Goal: Task Accomplishment & Management: Use online tool/utility

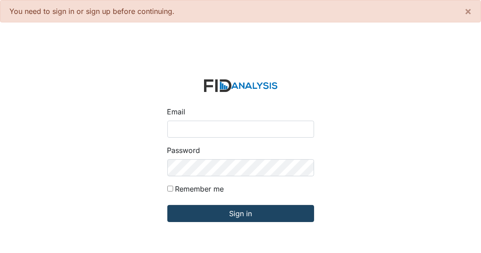
type input "[EMAIL_ADDRESS][DOMAIN_NAME]"
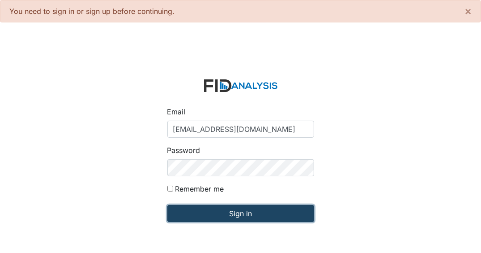
click at [252, 211] on input "Sign in" at bounding box center [240, 213] width 147 height 17
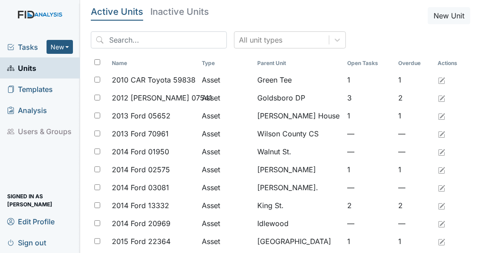
click at [39, 53] on div "Tasks New Form Inspection Document Bundle" at bounding box center [40, 46] width 80 height 21
click at [34, 48] on span "Tasks" at bounding box center [26, 47] width 39 height 11
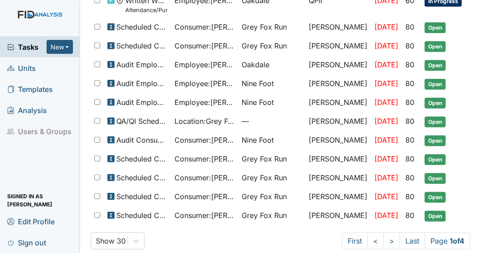
scroll to position [527, 0]
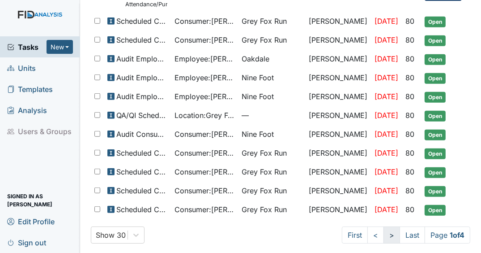
click at [384, 226] on link ">" at bounding box center [392, 234] width 17 height 17
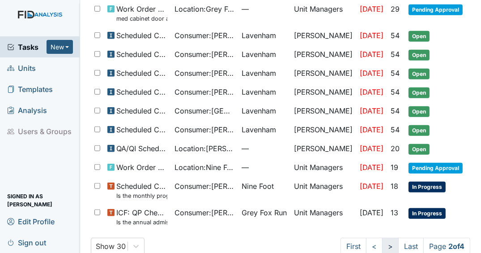
scroll to position [535, 0]
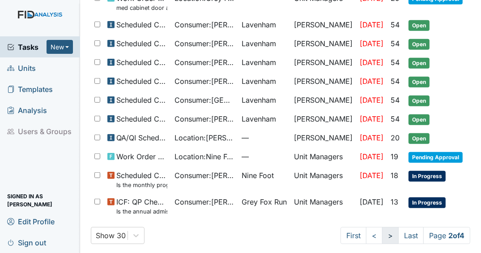
click at [384, 231] on link ">" at bounding box center [390, 235] width 17 height 17
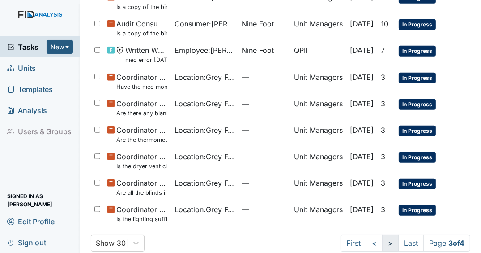
scroll to position [660, 0]
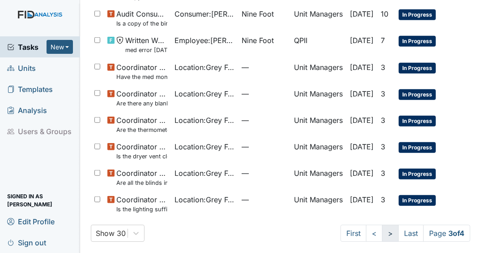
click at [386, 231] on link ">" at bounding box center [390, 232] width 17 height 17
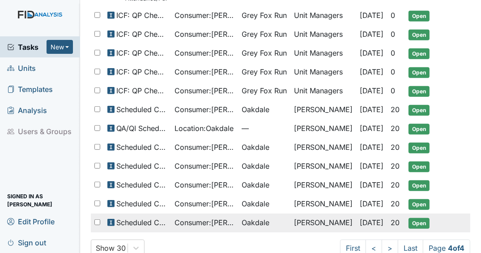
scroll to position [426, 0]
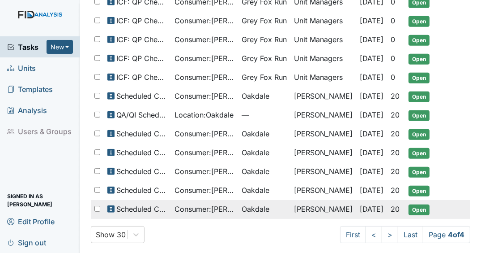
click at [400, 204] on span "20" at bounding box center [395, 208] width 9 height 9
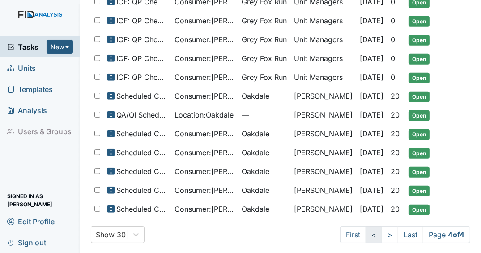
click at [366, 229] on link "<" at bounding box center [374, 234] width 17 height 17
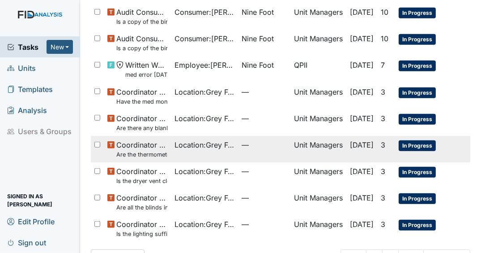
scroll to position [660, 0]
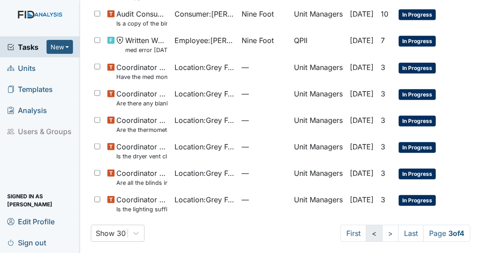
click at [367, 227] on link "<" at bounding box center [374, 232] width 17 height 17
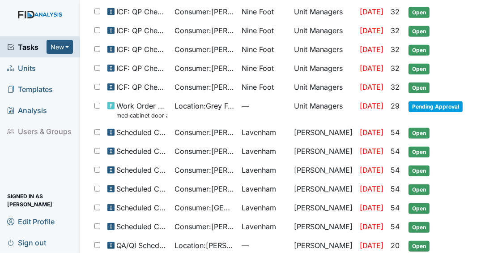
scroll to position [535, 0]
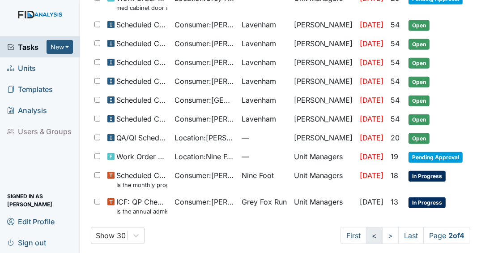
click at [366, 231] on link "<" at bounding box center [374, 235] width 17 height 17
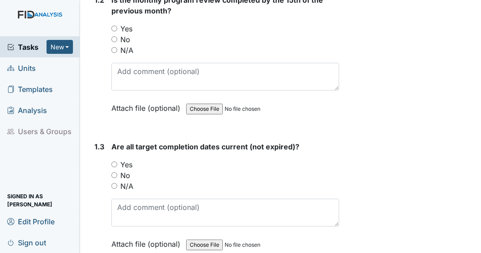
scroll to position [394, 0]
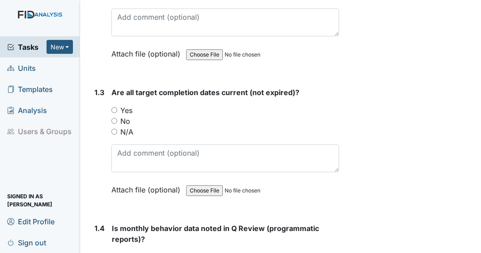
drag, startPoint x: 433, startPoint y: 51, endPoint x: 481, endPoint y: 240, distance: 194.5
click at [481, 116] on main "Inspection: Scheduled Consumer Chart Review ID: #00011525 Open Autosaving... Co…" at bounding box center [280, 126] width 401 height 253
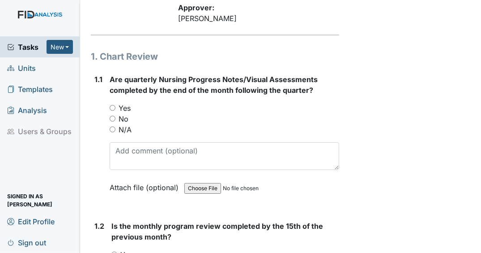
scroll to position [0, 0]
